Goal: Task Accomplishment & Management: Manage account settings

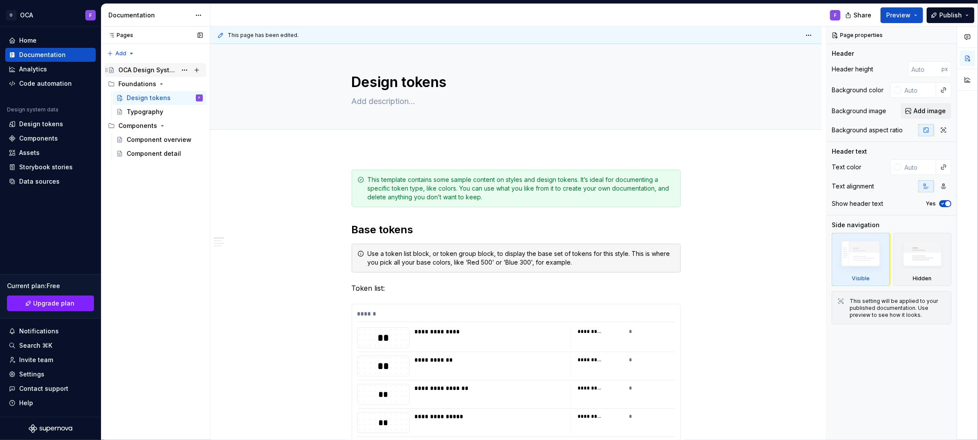
click at [151, 72] on div "OCA Design System" at bounding box center [147, 70] width 58 height 9
type textarea "*"
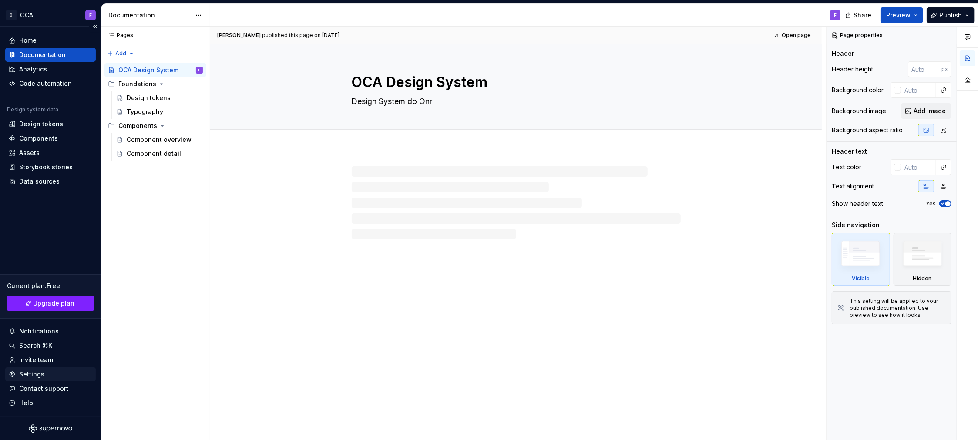
type textarea "*"
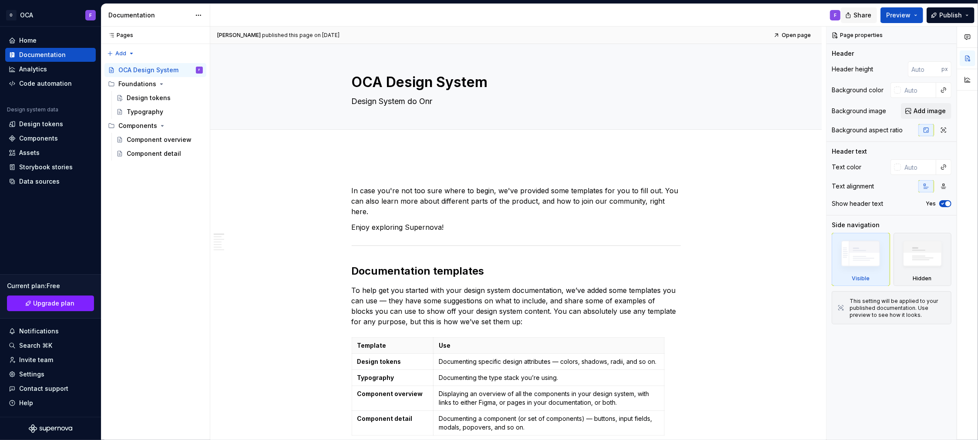
click at [868, 13] on span "Share" at bounding box center [863, 15] width 18 height 9
click at [32, 39] on div "Home" at bounding box center [27, 40] width 17 height 9
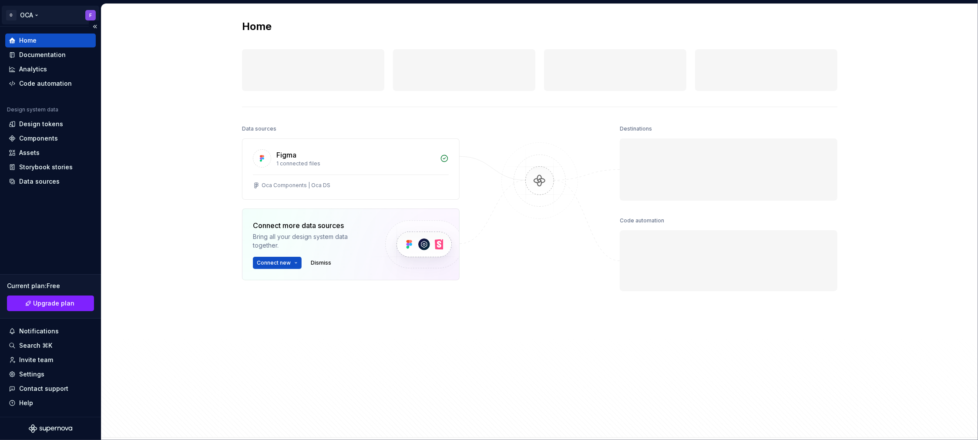
click at [74, 15] on html "O OCA F Home Documentation Analytics Code automation Design system data Design …" at bounding box center [489, 220] width 978 height 440
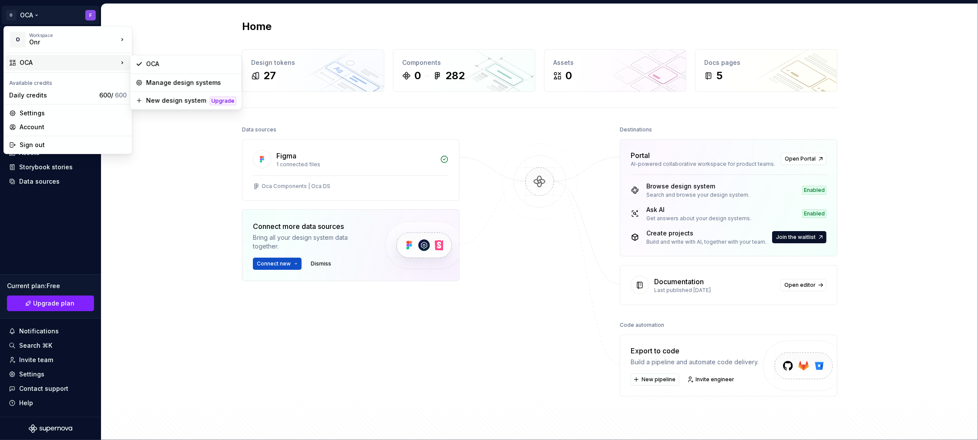
click at [173, 258] on html "O OCA F Home Documentation Analytics Code automation Design system data Design …" at bounding box center [489, 220] width 978 height 440
click at [9, 15] on html "O OCA F Home Documentation Analytics Code automation Design system data Design …" at bounding box center [489, 220] width 978 height 440
click at [931, 61] on html "O OCA F Home Documentation Analytics Code automation Design system data Design …" at bounding box center [489, 220] width 978 height 440
click at [33, 18] on html "O OCA F Home Documentation Analytics Code automation Design system data Design …" at bounding box center [489, 220] width 978 height 440
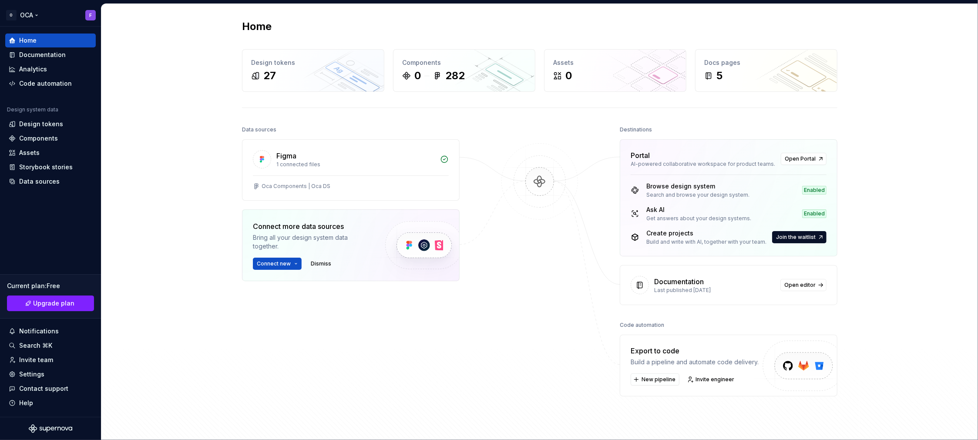
click at [59, 12] on html "O OCA F Home Documentation Analytics Code automation Design system data Design …" at bounding box center [489, 220] width 978 height 440
click at [57, 16] on html "O OCA F Home Documentation Analytics Code automation Design system data Design …" at bounding box center [489, 220] width 978 height 440
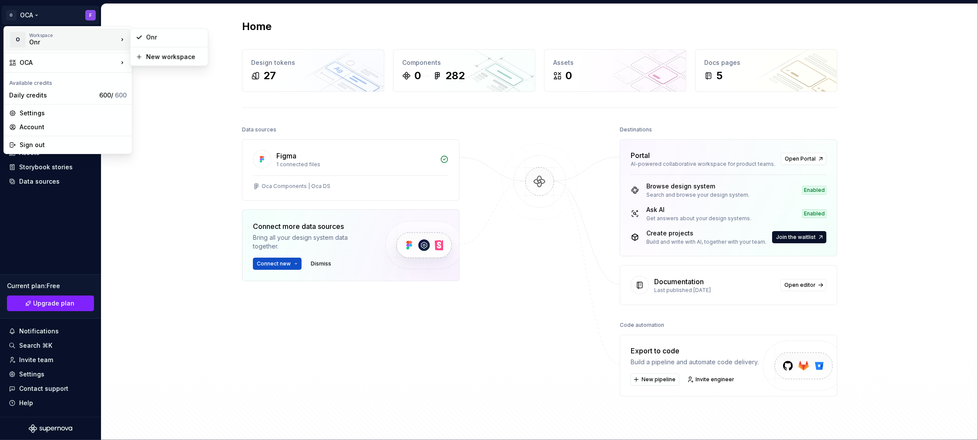
click at [57, 44] on div "Onr" at bounding box center [66, 42] width 74 height 9
click at [198, 87] on div "Manage design systems" at bounding box center [186, 83] width 108 height 14
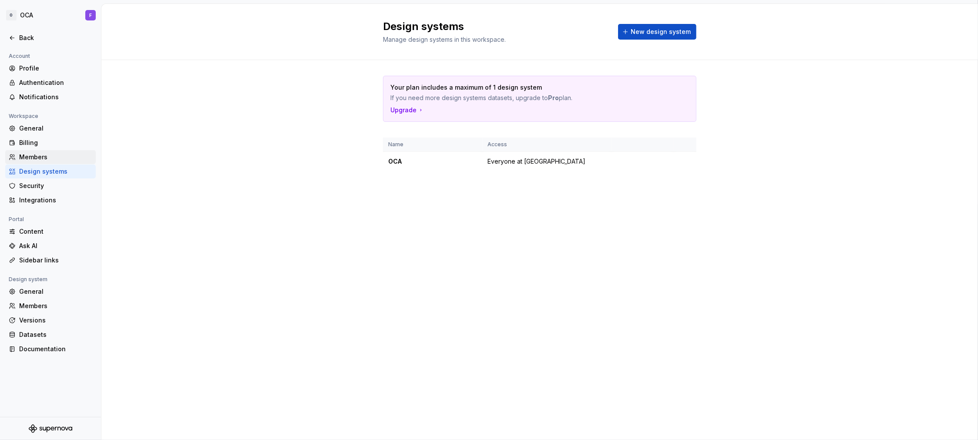
click at [31, 158] on div "Members" at bounding box center [55, 157] width 73 height 9
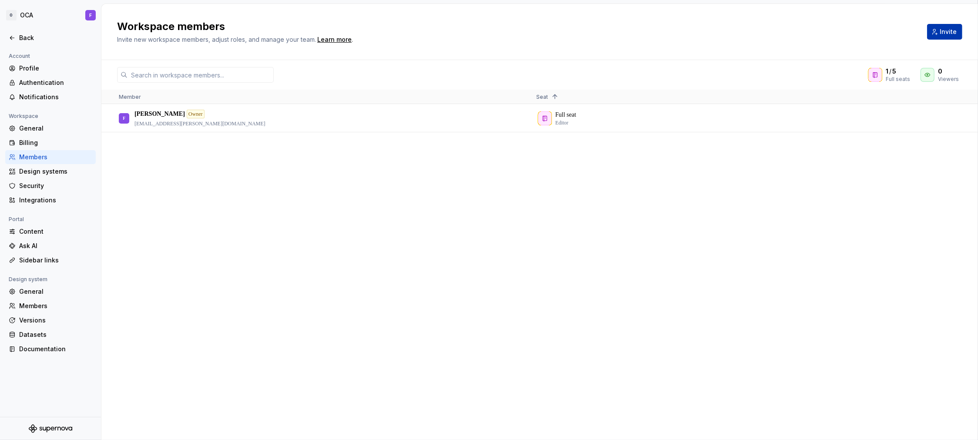
click at [942, 34] on span "Invite" at bounding box center [948, 31] width 17 height 9
click at [943, 39] on button "Invite" at bounding box center [944, 32] width 35 height 16
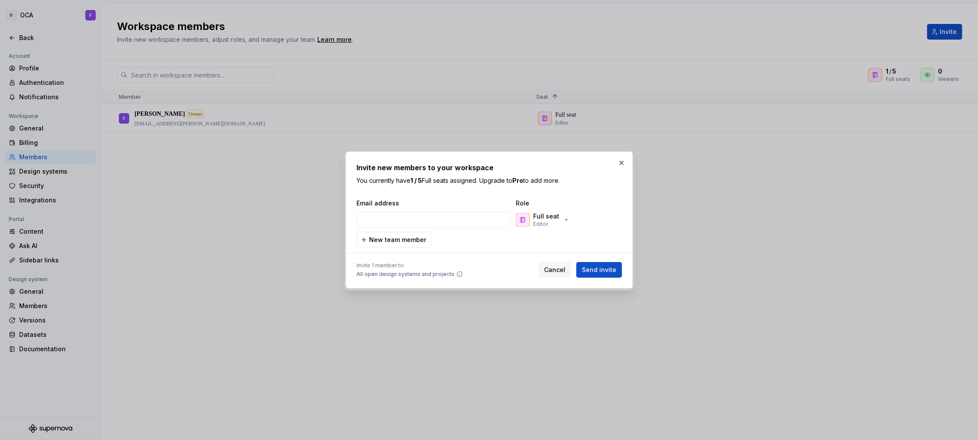
type input "yury.silva@onr.org.br"
click at [601, 267] on span "Send invite" at bounding box center [599, 270] width 34 height 9
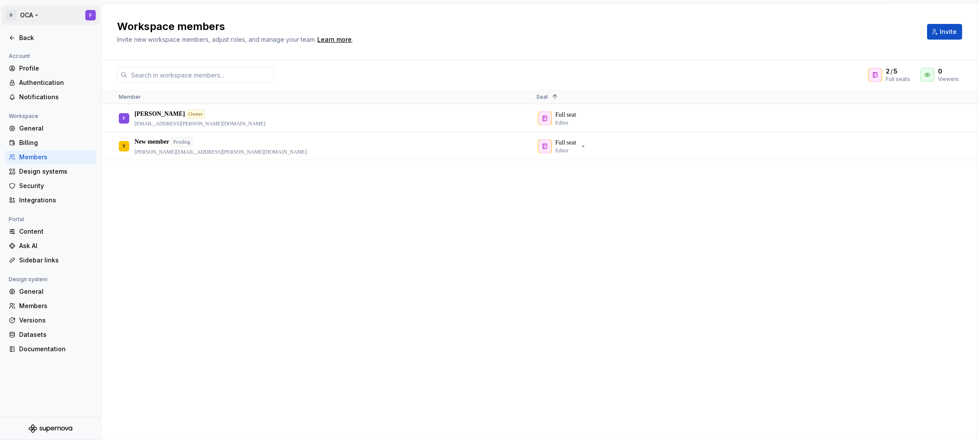
click at [31, 20] on html "O OCA F Back Account Profile Authentication Notifications Workspace General Bil…" at bounding box center [489, 220] width 978 height 440
click at [35, 42] on div "Onr" at bounding box center [66, 42] width 74 height 9
click at [50, 40] on div "Onr" at bounding box center [66, 42] width 74 height 9
click at [195, 216] on html "O OCA F Back Account Profile Authentication Notifications Workspace General Bil…" at bounding box center [489, 220] width 978 height 440
click at [21, 35] on div "Back" at bounding box center [55, 38] width 73 height 9
